Goal: Complete application form

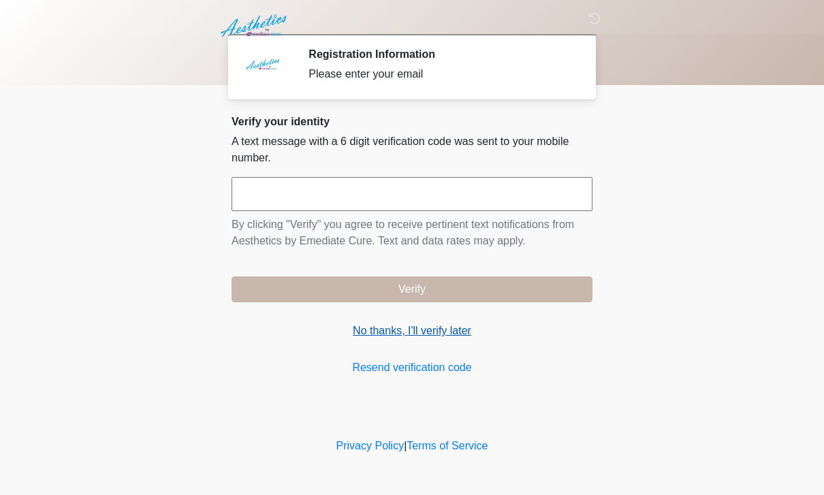
click at [433, 337] on link "No thanks, I'll verify later" at bounding box center [411, 331] width 361 height 16
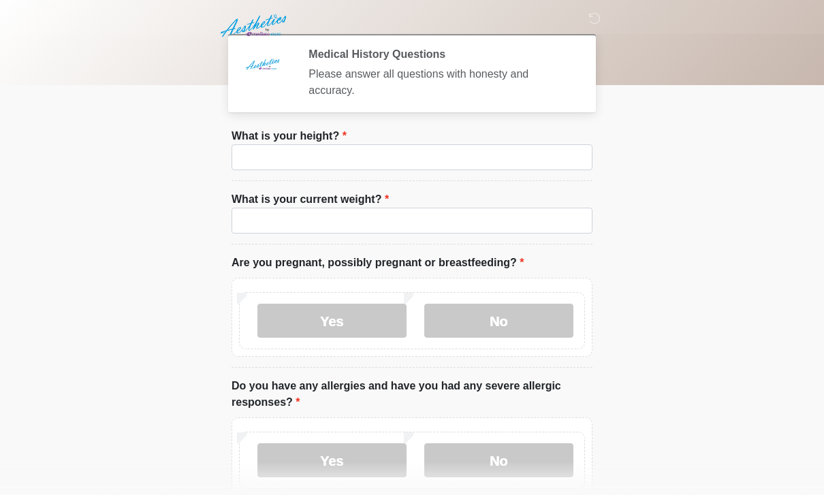
click at [534, 134] on li "What is your height? What is your height?" at bounding box center [411, 154] width 361 height 53
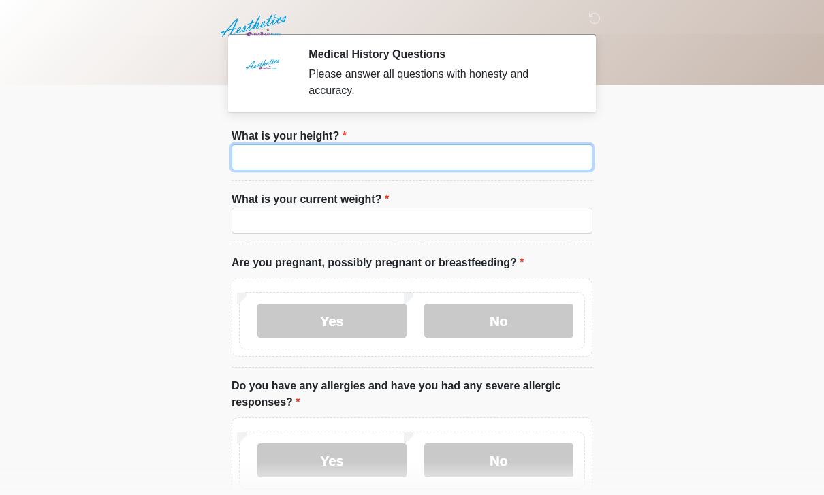
click at [557, 158] on input "What is your height?" at bounding box center [411, 157] width 361 height 26
type input "***"
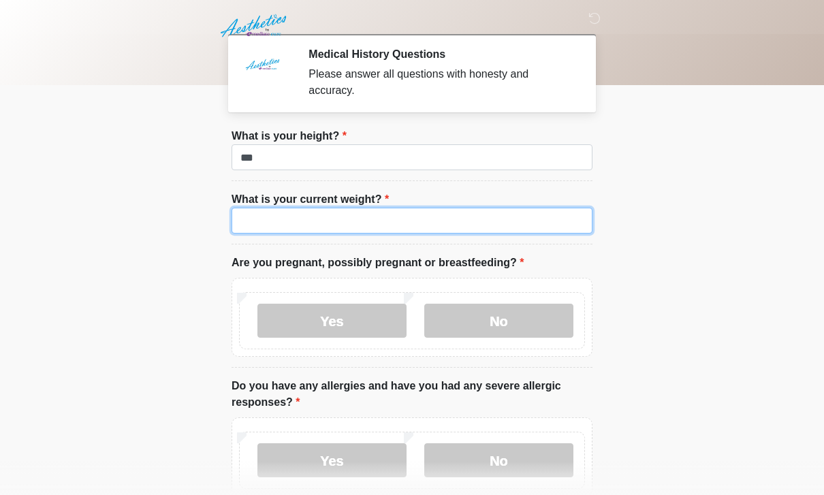
click at [257, 224] on input "What is your current weight?" at bounding box center [411, 221] width 361 height 26
type input "***"
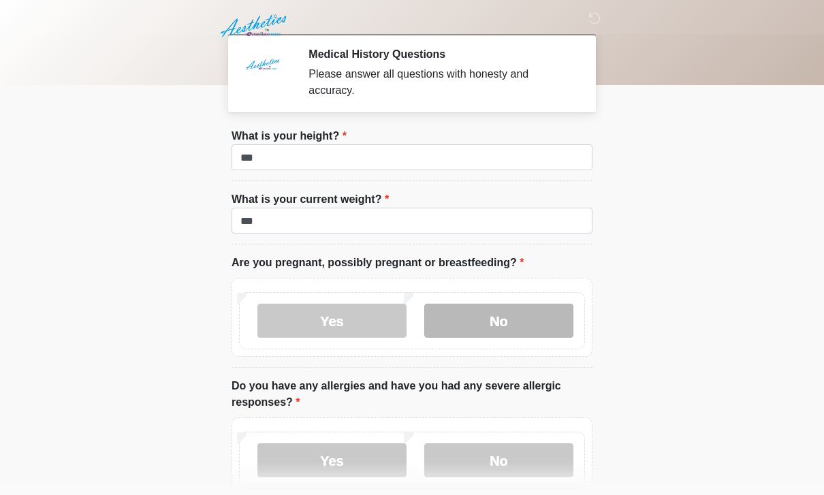
click at [472, 324] on label "No" at bounding box center [498, 321] width 149 height 34
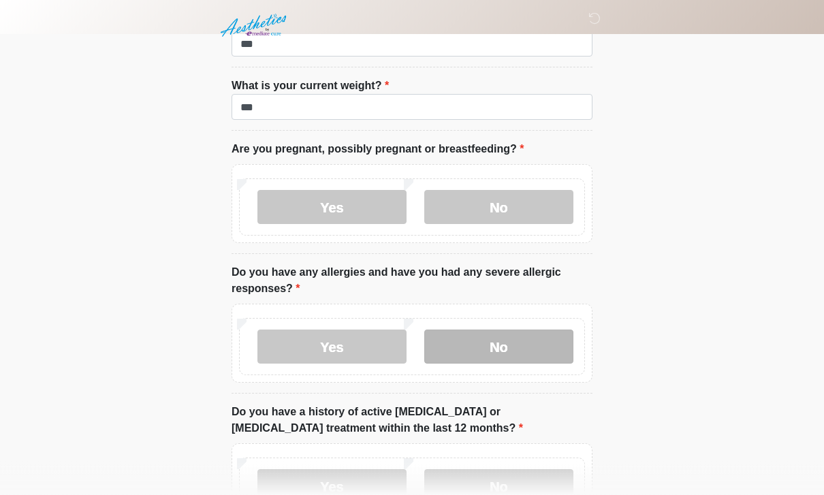
click at [478, 336] on label "No" at bounding box center [498, 347] width 149 height 34
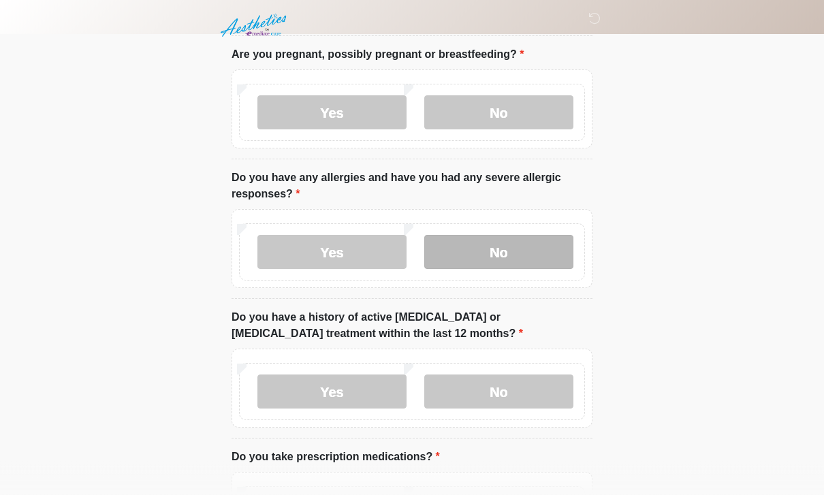
scroll to position [237, 0]
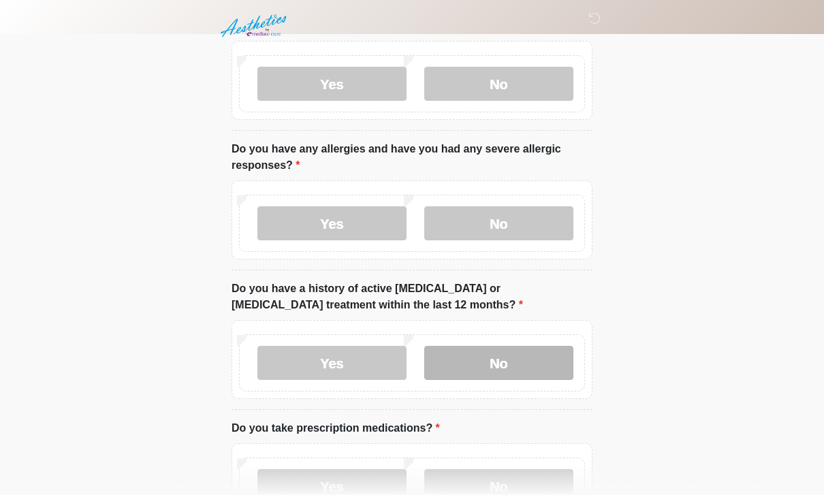
click at [470, 353] on label "No" at bounding box center [498, 363] width 149 height 34
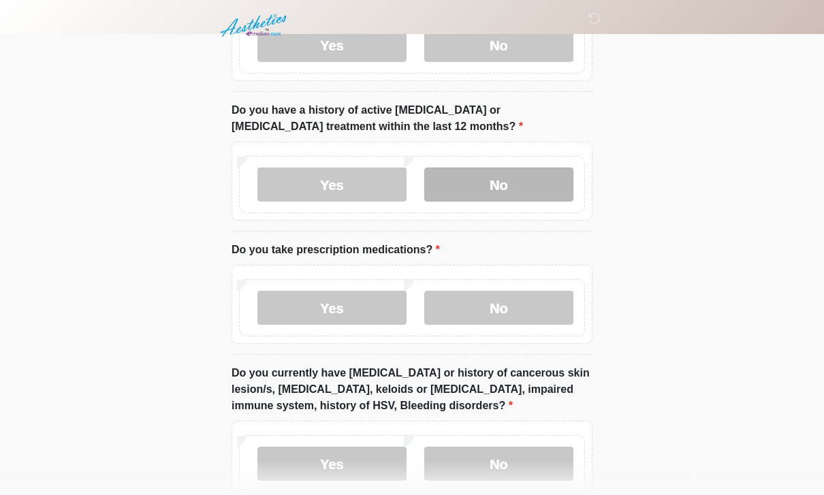
scroll to position [416, 0]
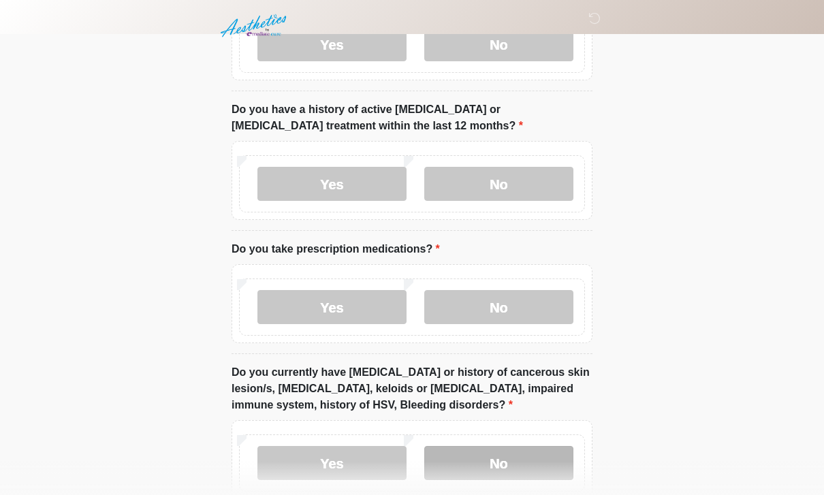
click at [521, 468] on label "No" at bounding box center [498, 463] width 149 height 34
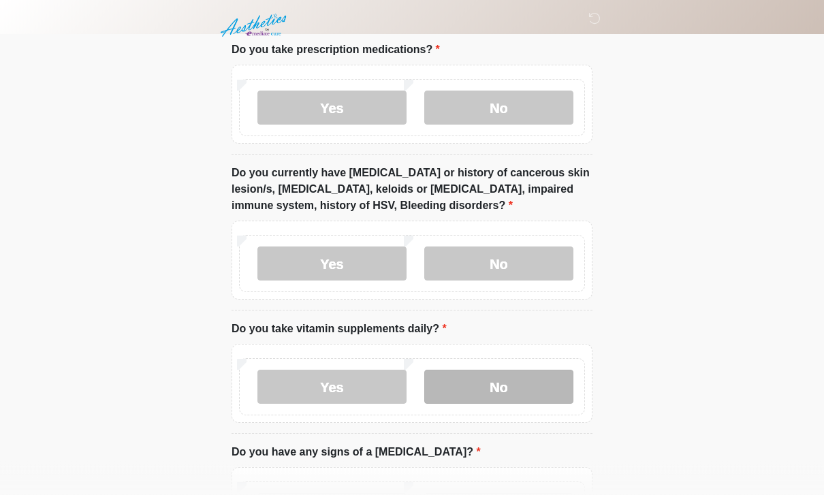
click at [482, 387] on label "No" at bounding box center [498, 387] width 149 height 34
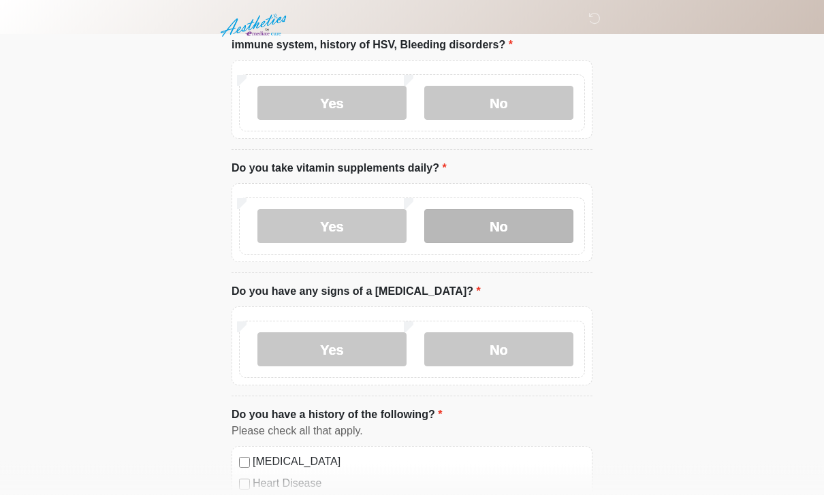
scroll to position [781, 0]
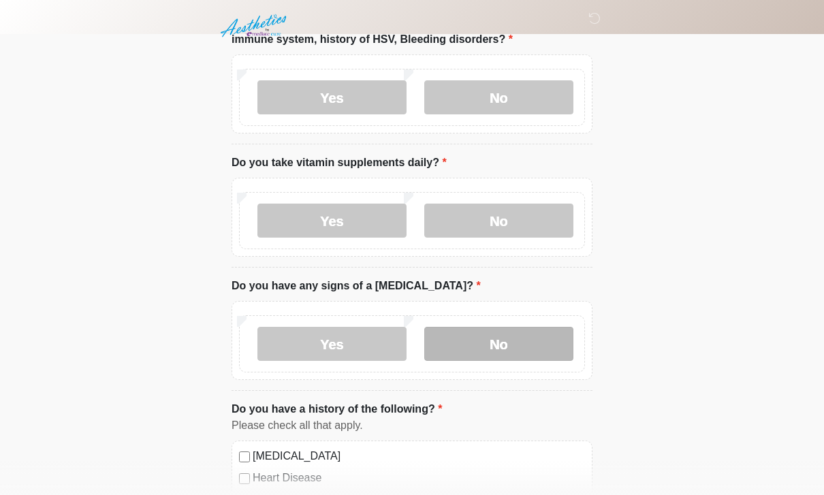
click at [491, 342] on label "No" at bounding box center [498, 344] width 149 height 34
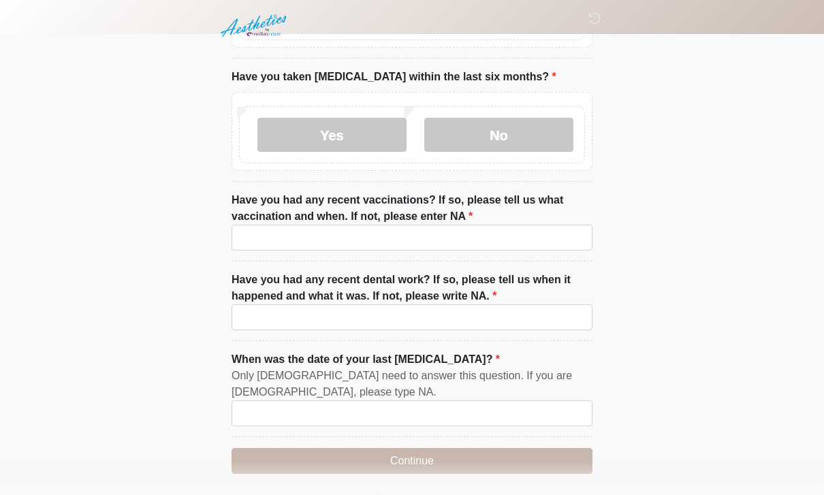
scroll to position [1719, 0]
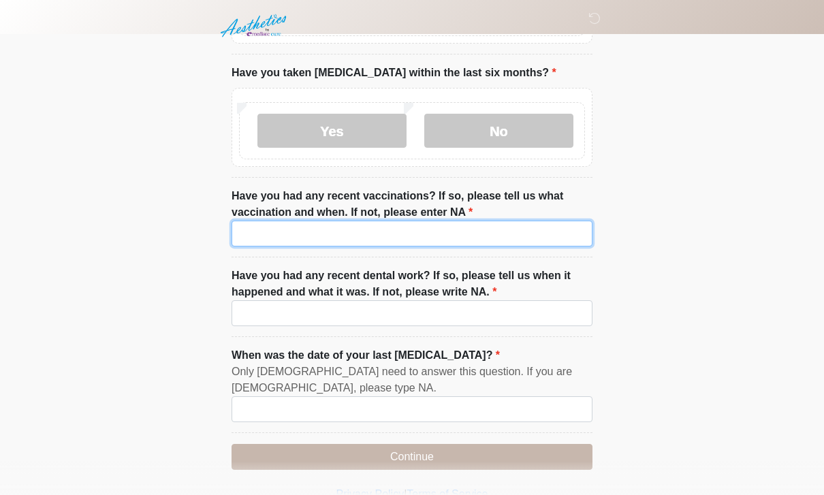
click at [489, 236] on input "Have you had any recent vaccinations? If so, please tell us what vaccination an…" at bounding box center [411, 234] width 361 height 26
type input "***"
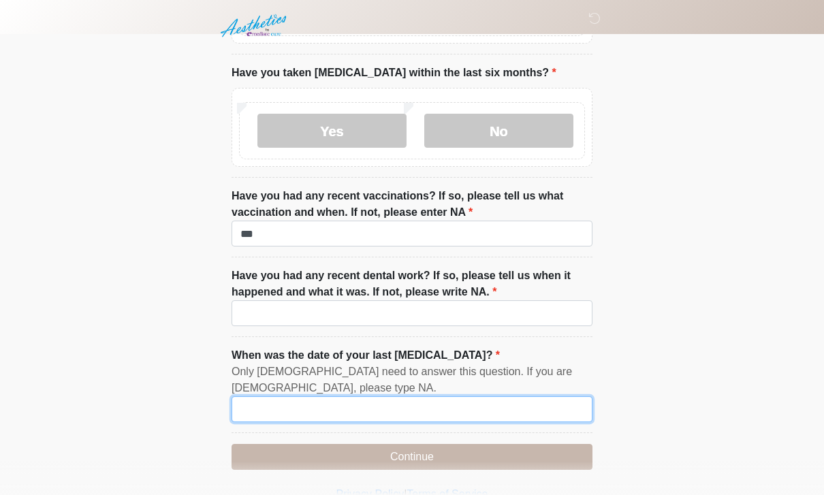
click at [474, 416] on input "When was the date of your last [MEDICAL_DATA]?" at bounding box center [411, 409] width 361 height 26
type input "***"
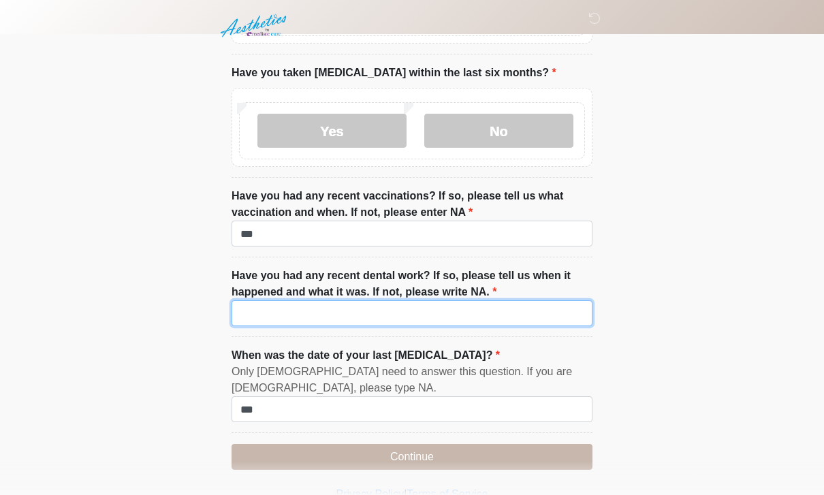
click at [513, 311] on input "Have you had any recent dental work? If so, please tell us when it happened and…" at bounding box center [411, 313] width 361 height 26
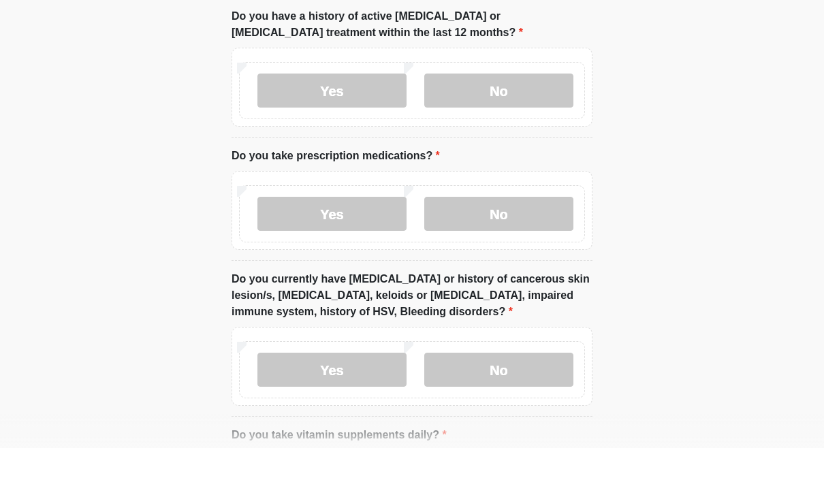
scroll to position [466, 0]
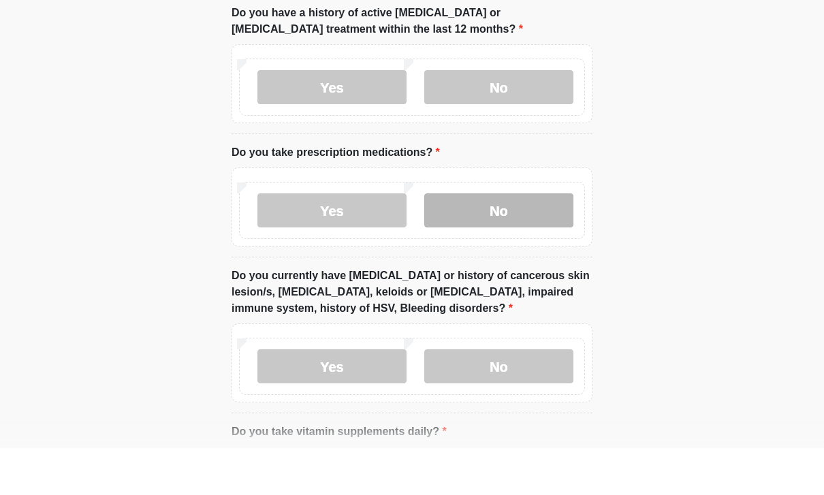
type input "**"
click at [533, 240] on label "No" at bounding box center [498, 257] width 149 height 34
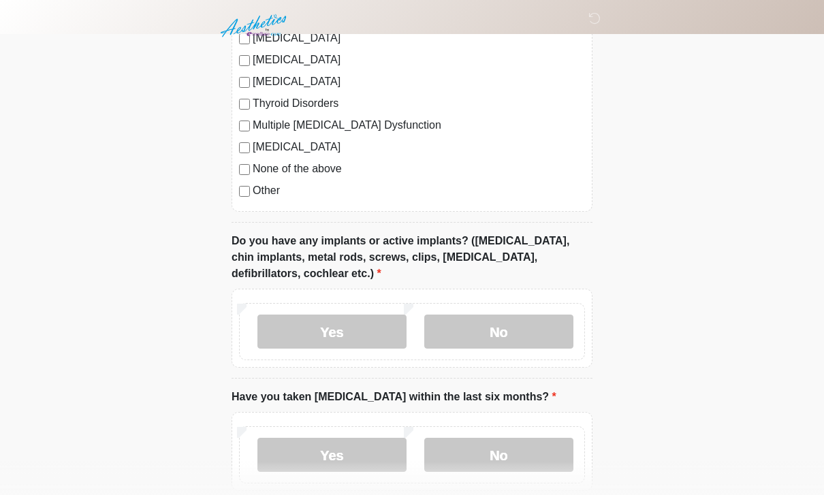
scroll to position [1398, 0]
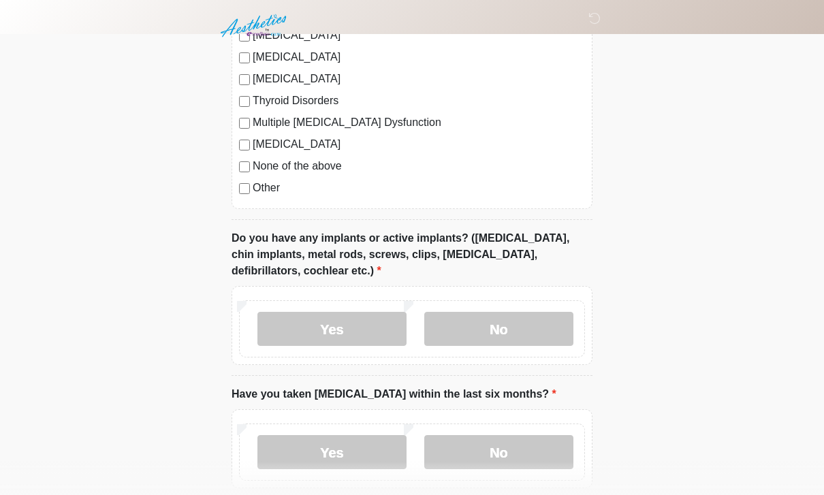
click at [313, 169] on label "None of the above" at bounding box center [419, 166] width 332 height 16
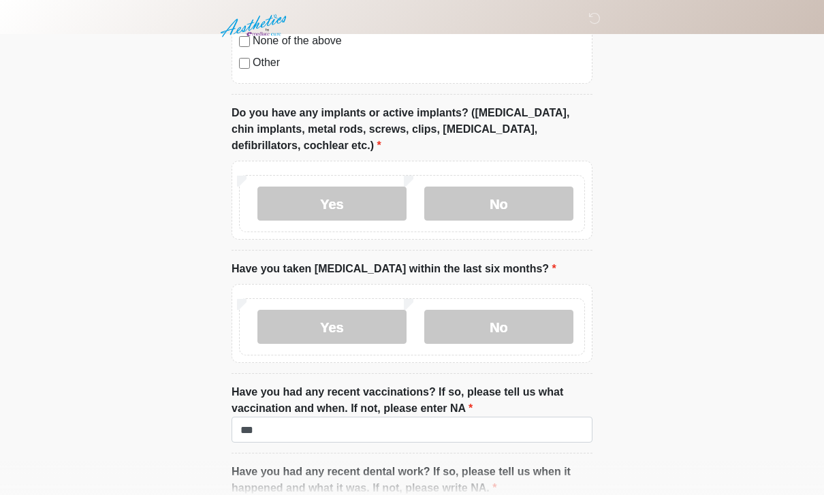
scroll to position [1523, 0]
click at [509, 208] on label "No" at bounding box center [498, 204] width 149 height 34
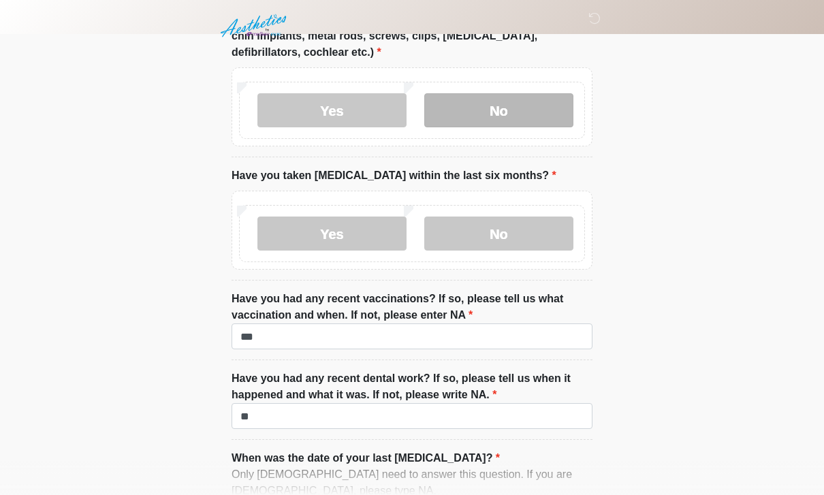
scroll to position [1616, 0]
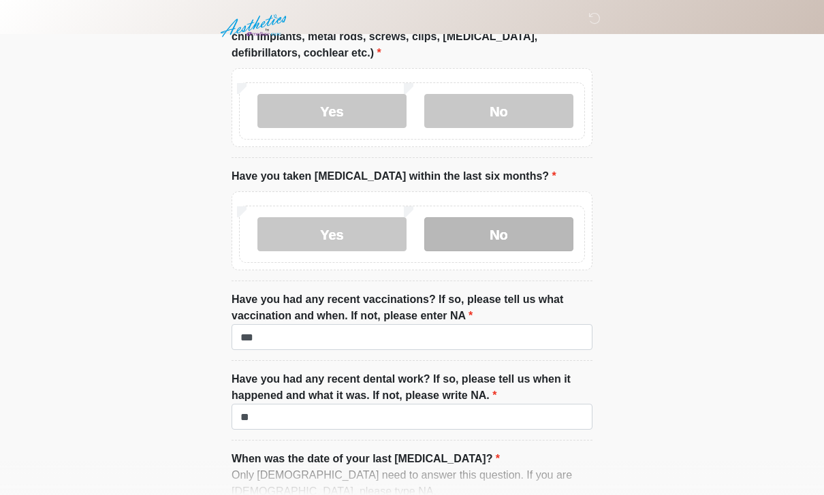
click at [539, 229] on label "No" at bounding box center [498, 234] width 149 height 34
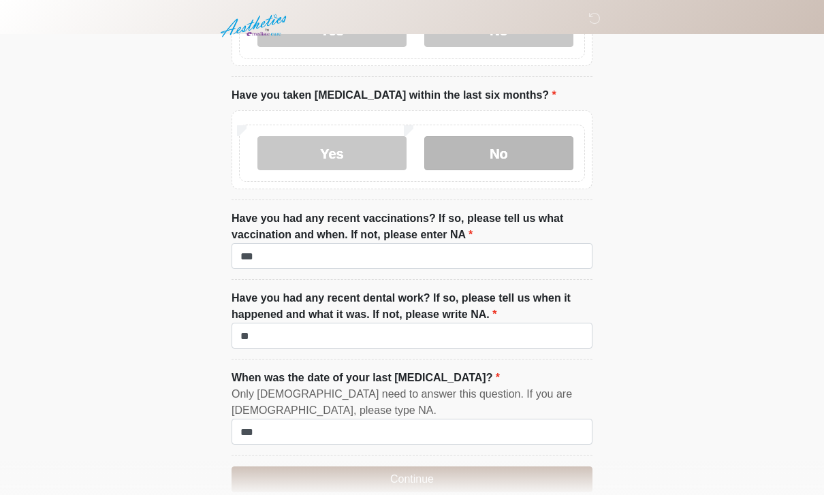
scroll to position [1719, 0]
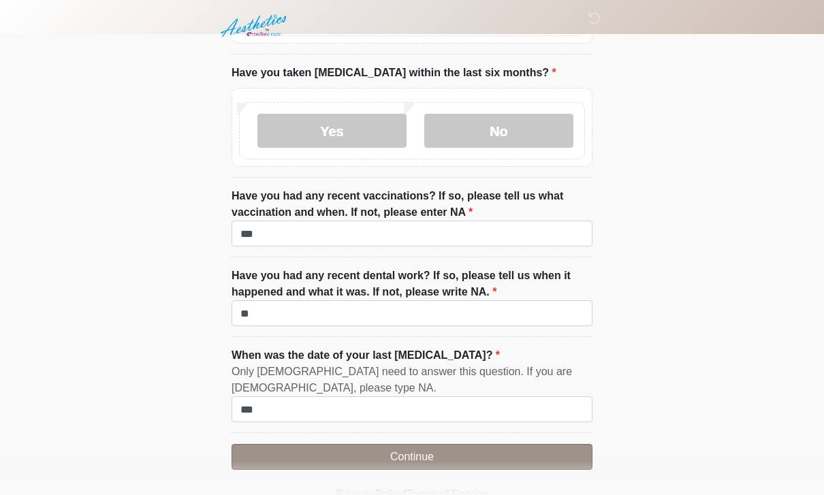
click at [469, 452] on button "Continue" at bounding box center [411, 457] width 361 height 26
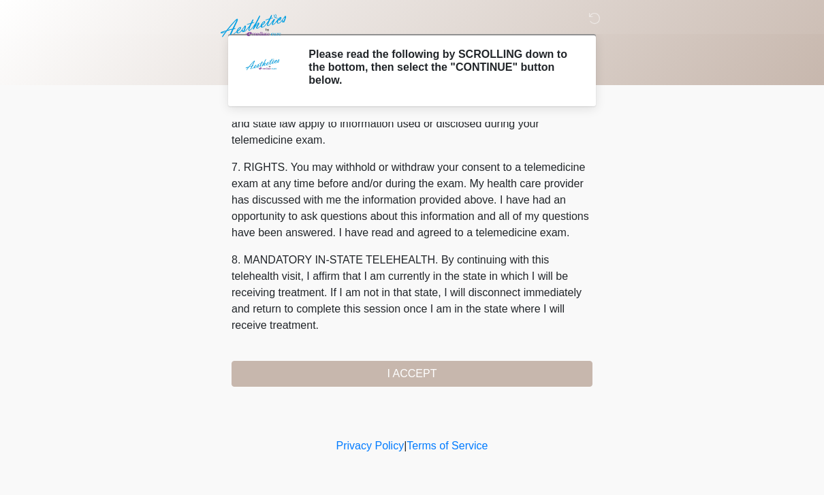
scroll to position [583, 0]
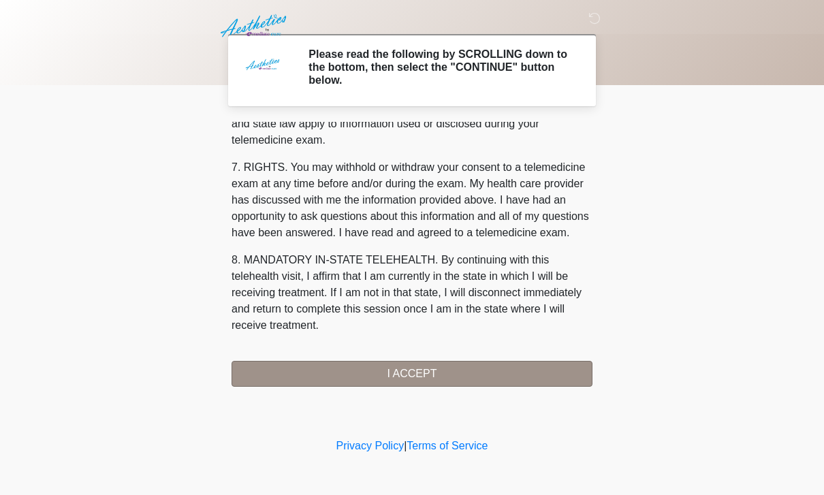
click at [509, 370] on button "I ACCEPT" at bounding box center [411, 374] width 361 height 26
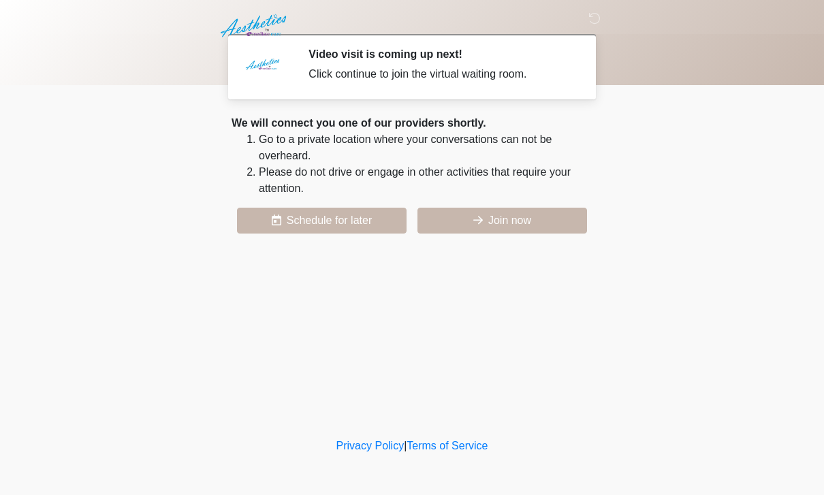
click at [504, 214] on button "Join now" at bounding box center [501, 221] width 169 height 26
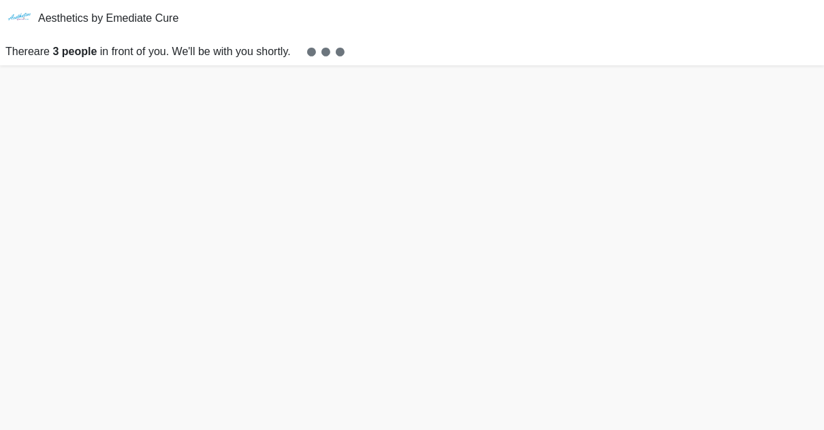
click at [0, 0] on html "Aesthetics by Emediate Cure There are 3 people in front of you. We'll be with y…" at bounding box center [412, 215] width 824 height 430
